Goal: Navigation & Orientation: Find specific page/section

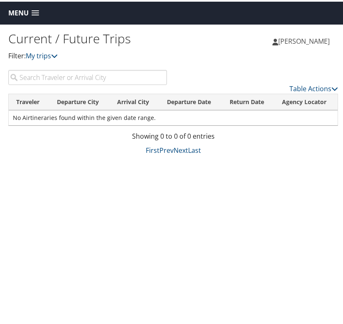
click at [21, 9] on span "Menu" at bounding box center [18, 11] width 20 height 8
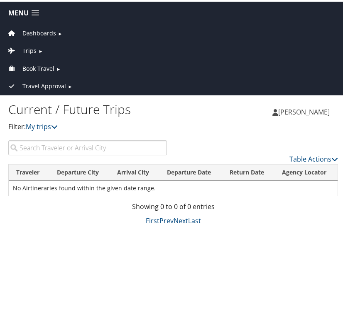
click at [42, 84] on span "Travel Approval" at bounding box center [44, 84] width 44 height 9
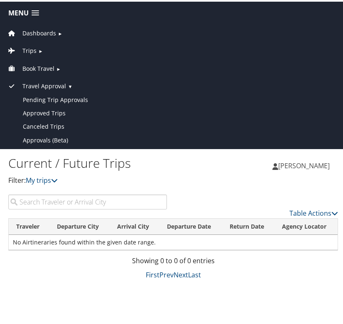
click at [52, 65] on span "Book Travel" at bounding box center [38, 66] width 32 height 9
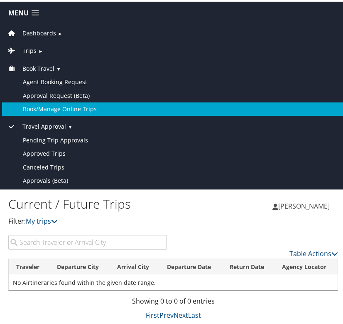
click at [49, 105] on link "Book/Manage Online Trips" at bounding box center [173, 107] width 343 height 13
